Goal: Task Accomplishment & Management: Manage account settings

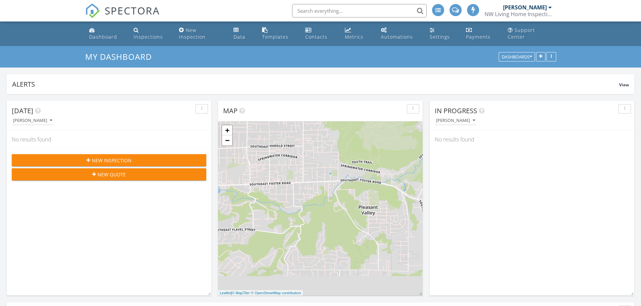
scroll to position [3, 3]
click at [111, 160] on span "New Inspection" at bounding box center [112, 160] width 40 height 7
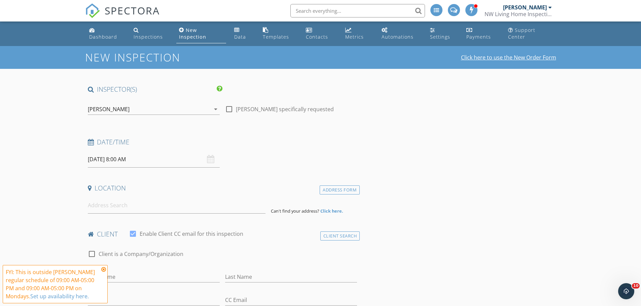
click at [532, 58] on link "Click here to use the New Order Form" at bounding box center [508, 57] width 95 height 5
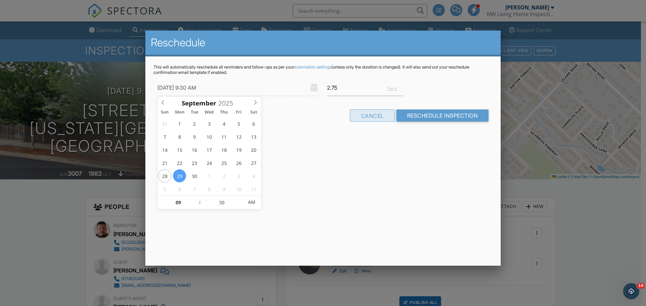
click at [374, 117] on div "Cancel" at bounding box center [372, 116] width 45 height 12
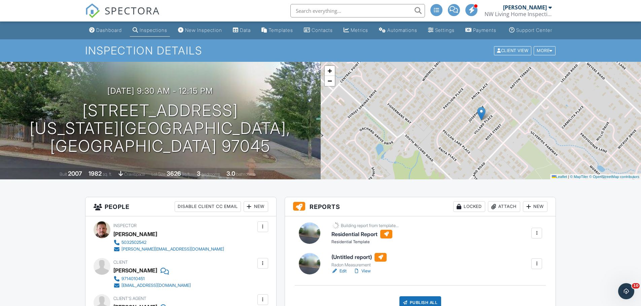
click at [280, 111] on div "09/29/2025 9:30 am - 12:15 pm 19327 Reddaway Ave Oregon City, OR 97045" at bounding box center [160, 120] width 320 height 69
click at [207, 114] on div "09/29/2025 9:30 am - 12:15 pm 19327 Reddaway Ave Oregon City, OR 97045" at bounding box center [160, 120] width 320 height 69
click at [0, 0] on div at bounding box center [0, 0] width 0 height 0
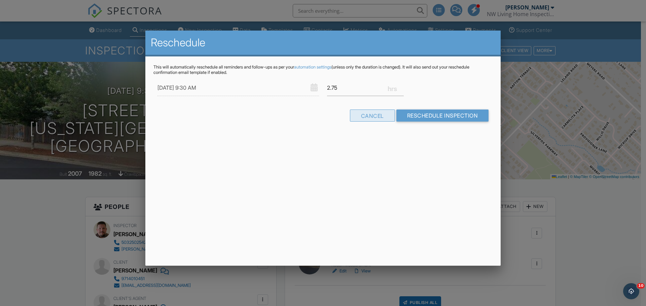
click at [364, 119] on div "Cancel" at bounding box center [372, 116] width 45 height 12
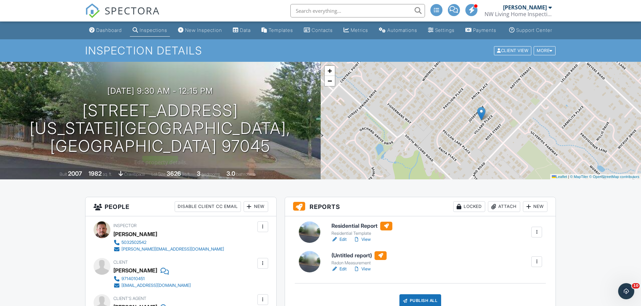
click at [259, 134] on div "09/29/2025 9:30 am - 12:15 pm 19327 Reddaway Ave Oregon City, OR 97045" at bounding box center [160, 120] width 320 height 69
click at [166, 158] on div "09/29/2025 9:30 am - 12:15 pm 19327 Reddaway Ave Oregon City, OR 97045 Built 20…" at bounding box center [160, 121] width 320 height 118
click at [223, 142] on h1 "19327 Reddaway Ave Oregon City, OR 97045" at bounding box center [160, 128] width 299 height 53
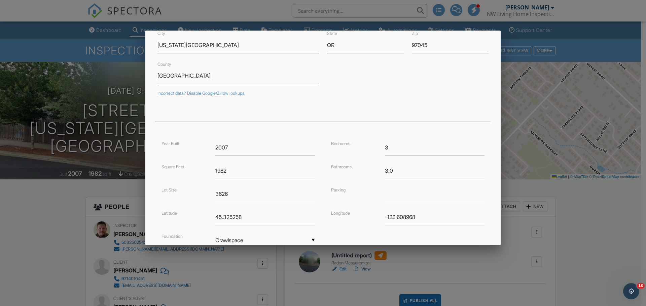
scroll to position [122, 0]
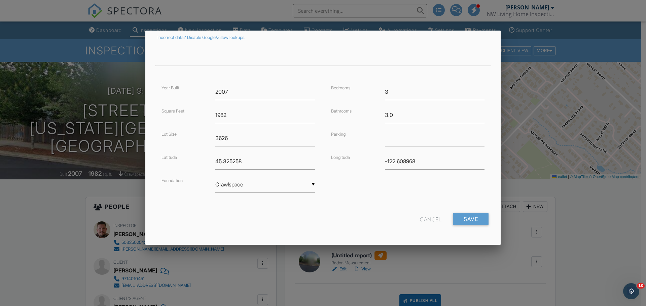
click at [420, 219] on div "Cancel" at bounding box center [431, 219] width 22 height 12
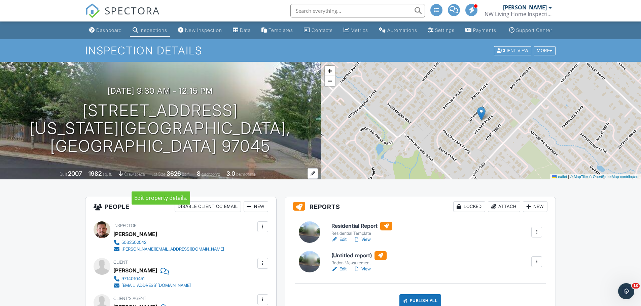
click at [312, 179] on div at bounding box center [312, 173] width 10 height 10
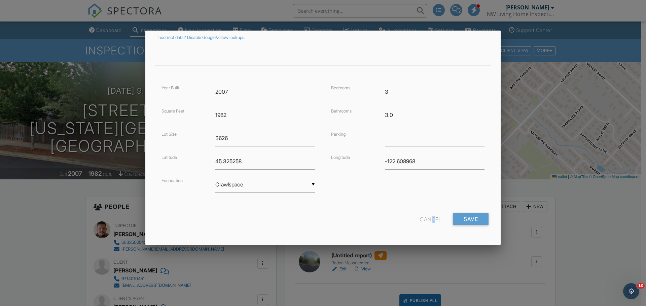
click at [427, 217] on div "Cancel" at bounding box center [431, 219] width 22 height 12
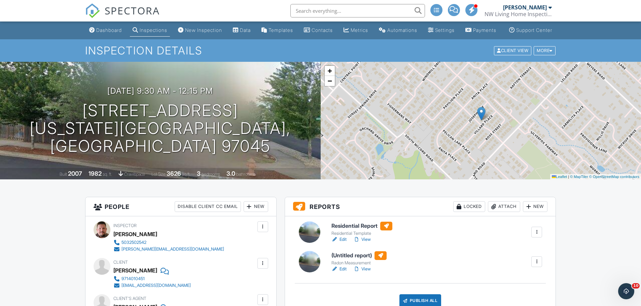
click at [277, 83] on div "09/29/2025 9:30 am - 12:15 pm 19327 Reddaway Ave Oregon City, OR 97045 Built 20…" at bounding box center [160, 121] width 320 height 118
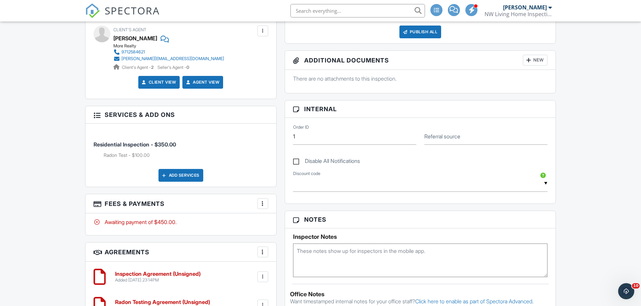
scroll to position [303, 0]
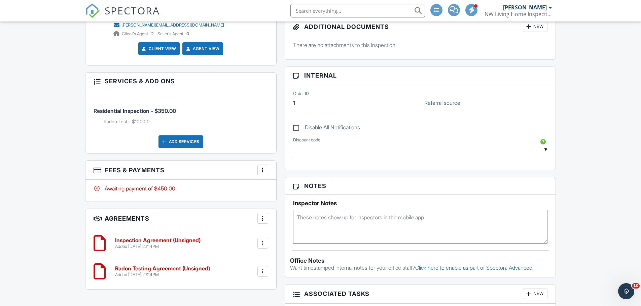
click at [265, 174] on div at bounding box center [262, 170] width 7 height 7
click at [277, 229] on li "View Invoice" at bounding box center [296, 224] width 70 height 17
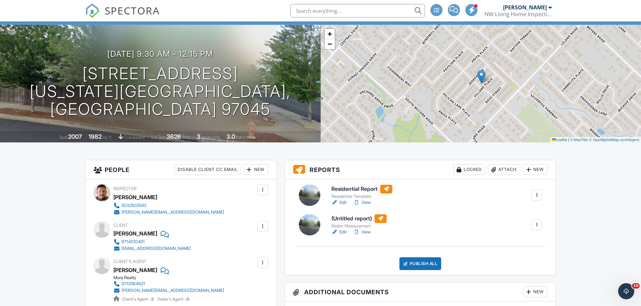
scroll to position [0, 0]
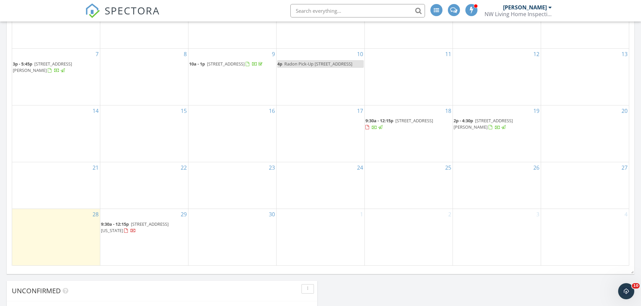
scroll to position [370, 0]
